Goal: Information Seeking & Learning: Learn about a topic

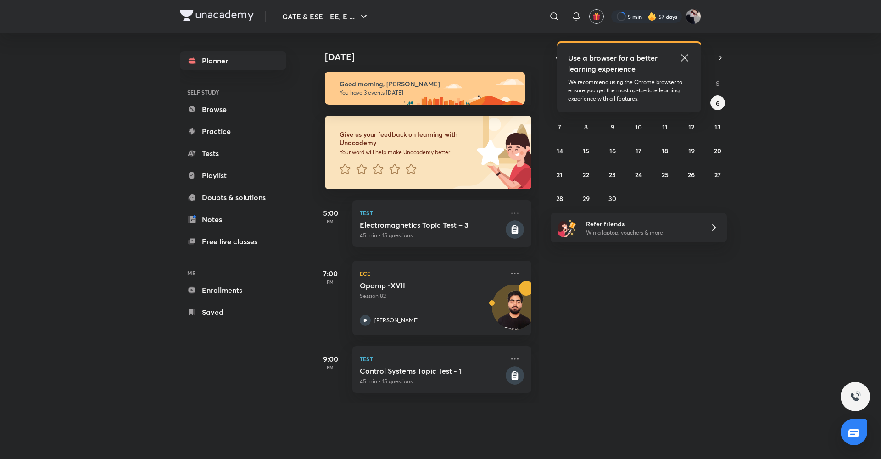
click at [686, 56] on icon at bounding box center [684, 57] width 7 height 7
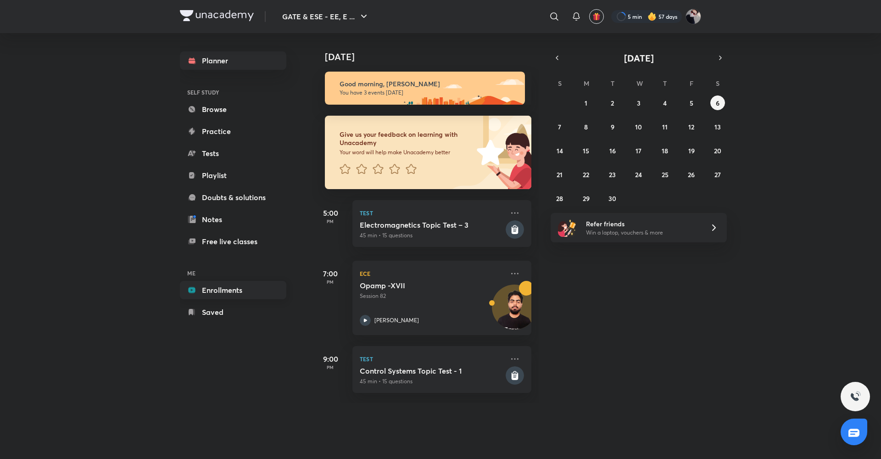
click at [223, 284] on link "Enrollments" at bounding box center [233, 290] width 106 height 18
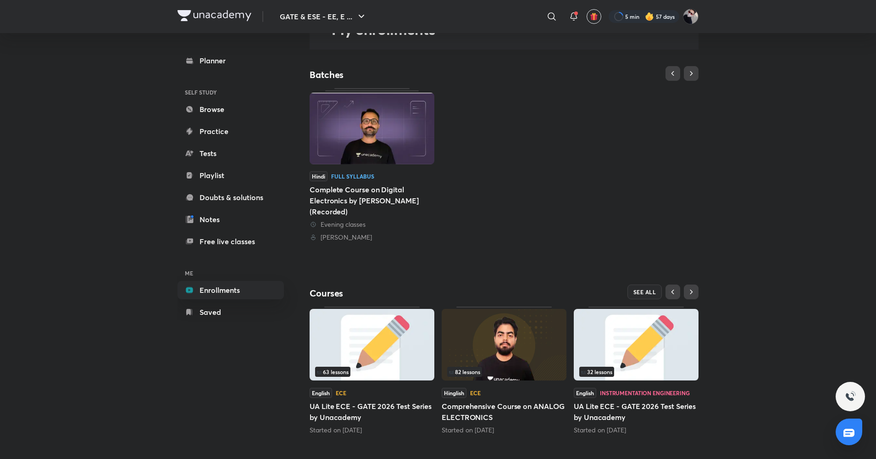
scroll to position [62, 0]
click at [475, 346] on img at bounding box center [504, 344] width 125 height 72
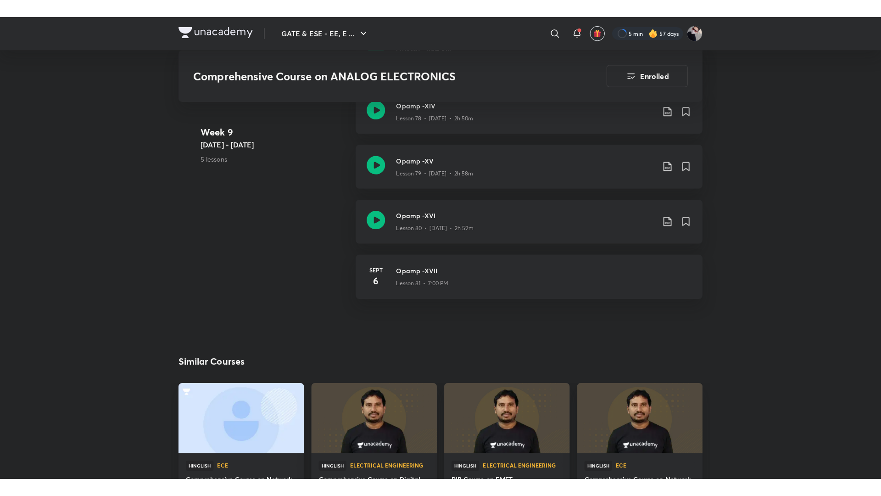
scroll to position [5161, 0]
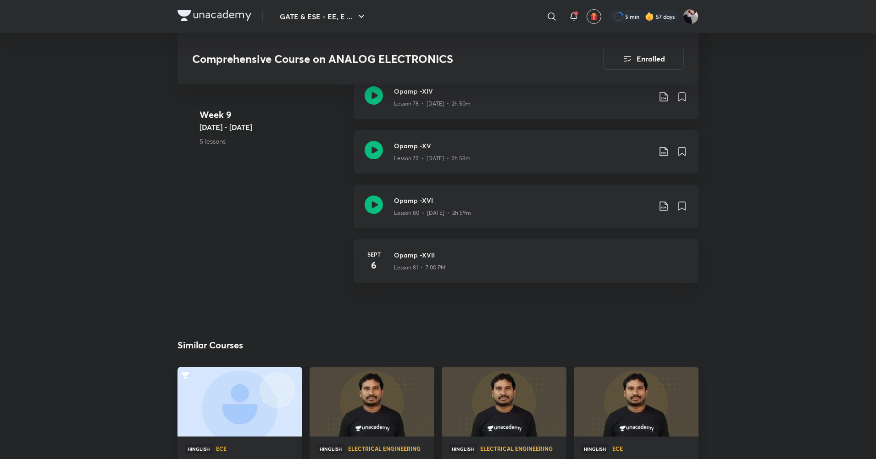
click at [373, 204] on icon at bounding box center [374, 204] width 18 height 18
